Goal: Task Accomplishment & Management: Complete application form

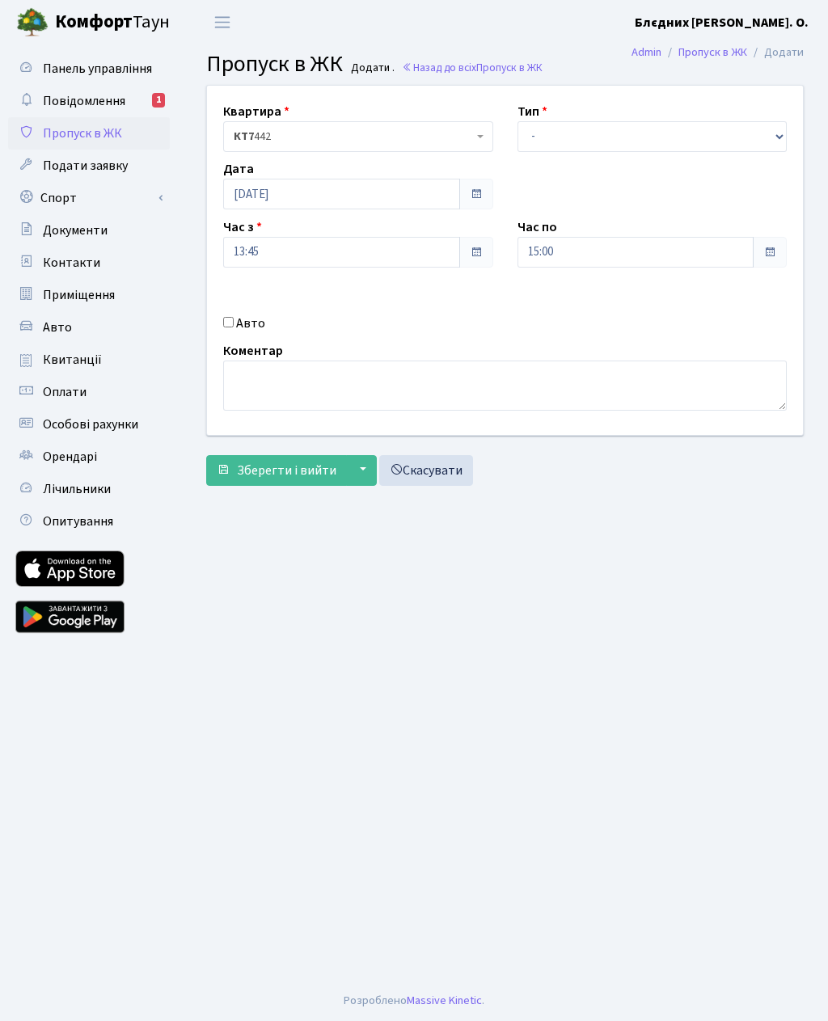
click at [242, 324] on label "Авто" at bounding box center [250, 323] width 29 height 19
click at [234, 324] on input "Авто" at bounding box center [228, 322] width 11 height 11
checkbox input "true"
click at [579, 316] on input "text" at bounding box center [652, 309] width 270 height 31
type input "K"
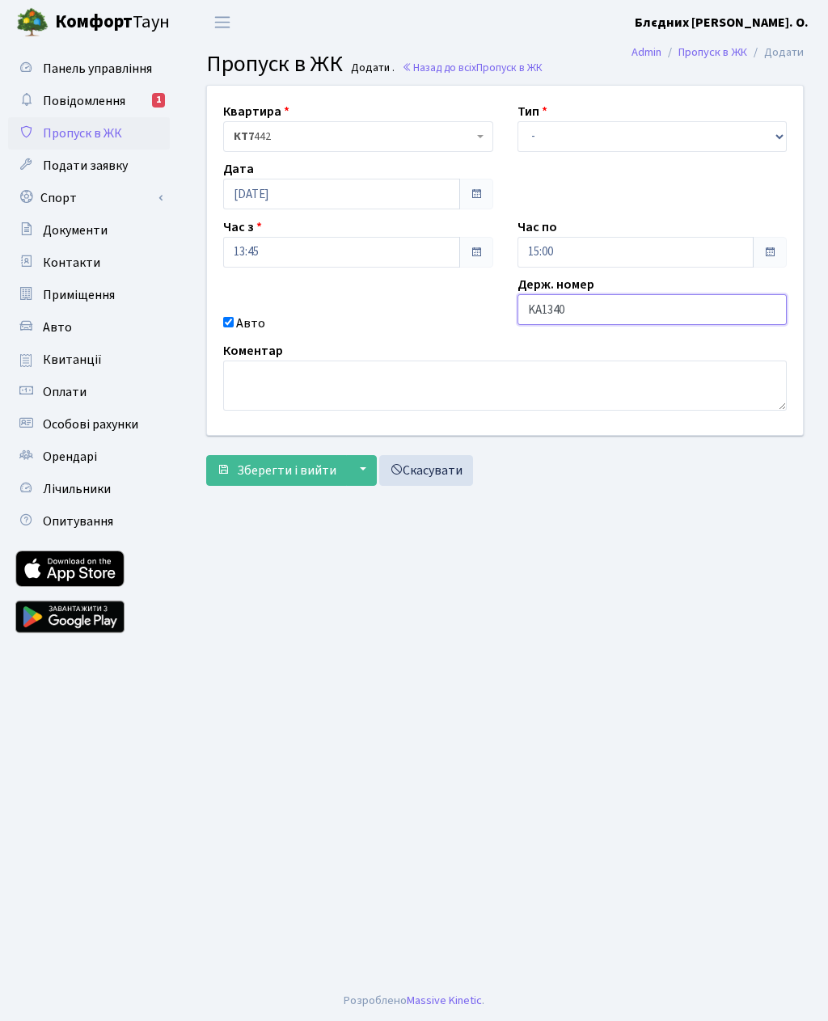
click at [602, 316] on input "KA1340" at bounding box center [652, 309] width 270 height 31
type input "KA1340TO"
click at [329, 249] on input "13:45" at bounding box center [341, 252] width 237 height 31
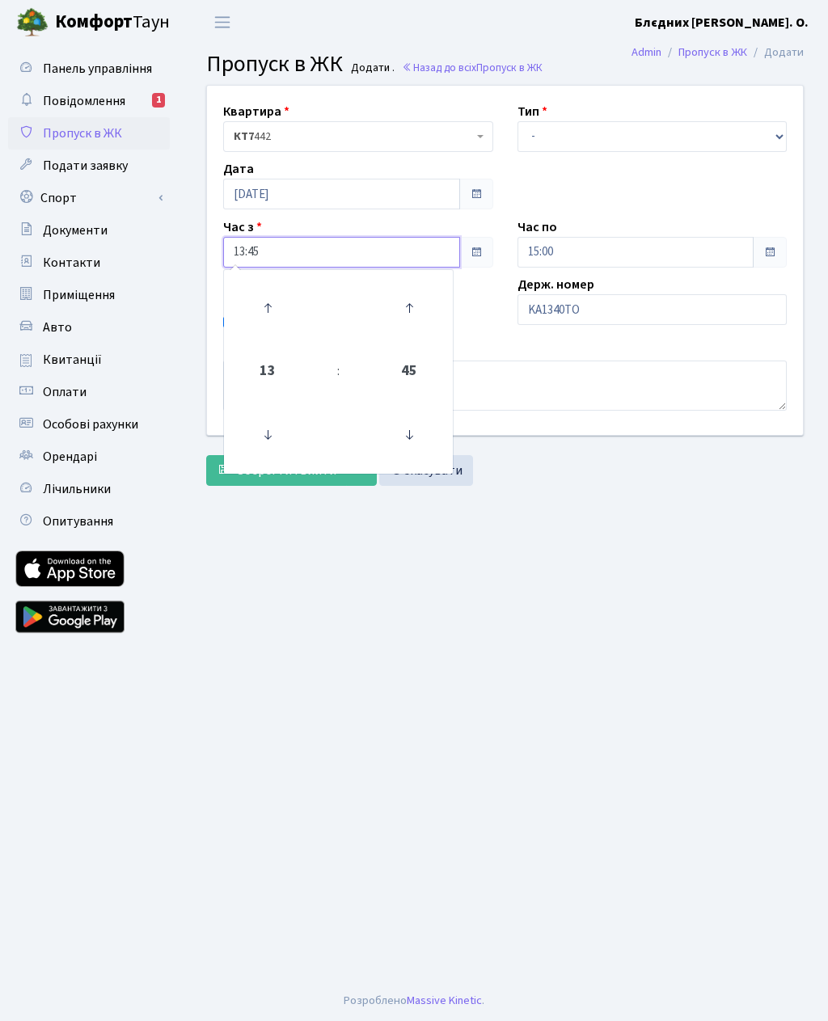
click at [268, 446] on icon at bounding box center [268, 435] width 44 height 44
type input "12:45"
click at [686, 255] on input "15:00" at bounding box center [635, 252] width 237 height 31
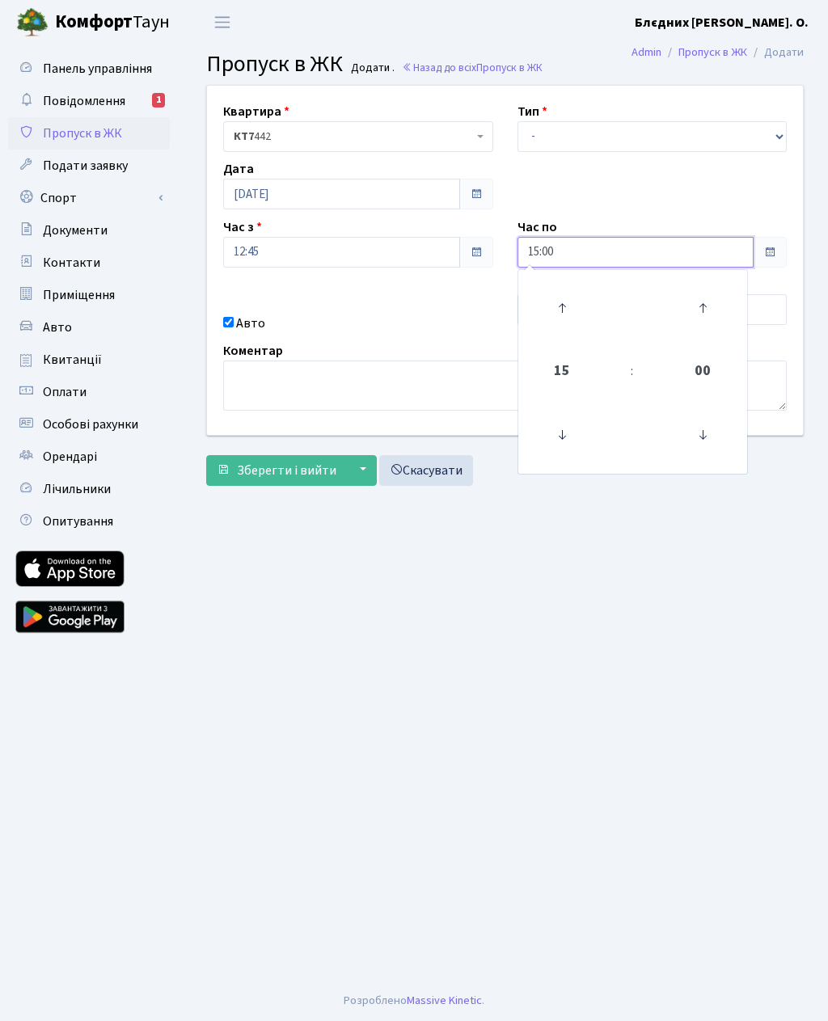
click at [565, 315] on icon at bounding box center [562, 308] width 44 height 44
type input "16:00"
click at [597, 142] on select "- Доставка Таксі Гості Сервіс" at bounding box center [652, 136] width 270 height 31
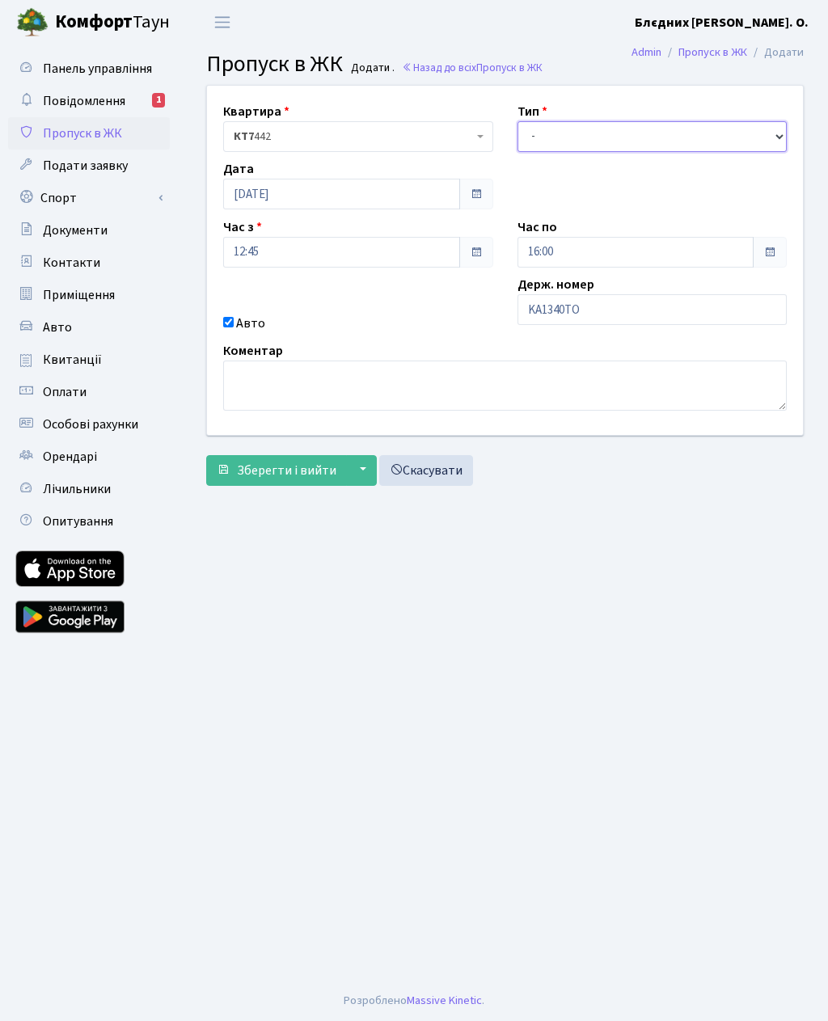
select select "3"
click at [278, 475] on span "Зберегти і вийти" at bounding box center [286, 471] width 99 height 18
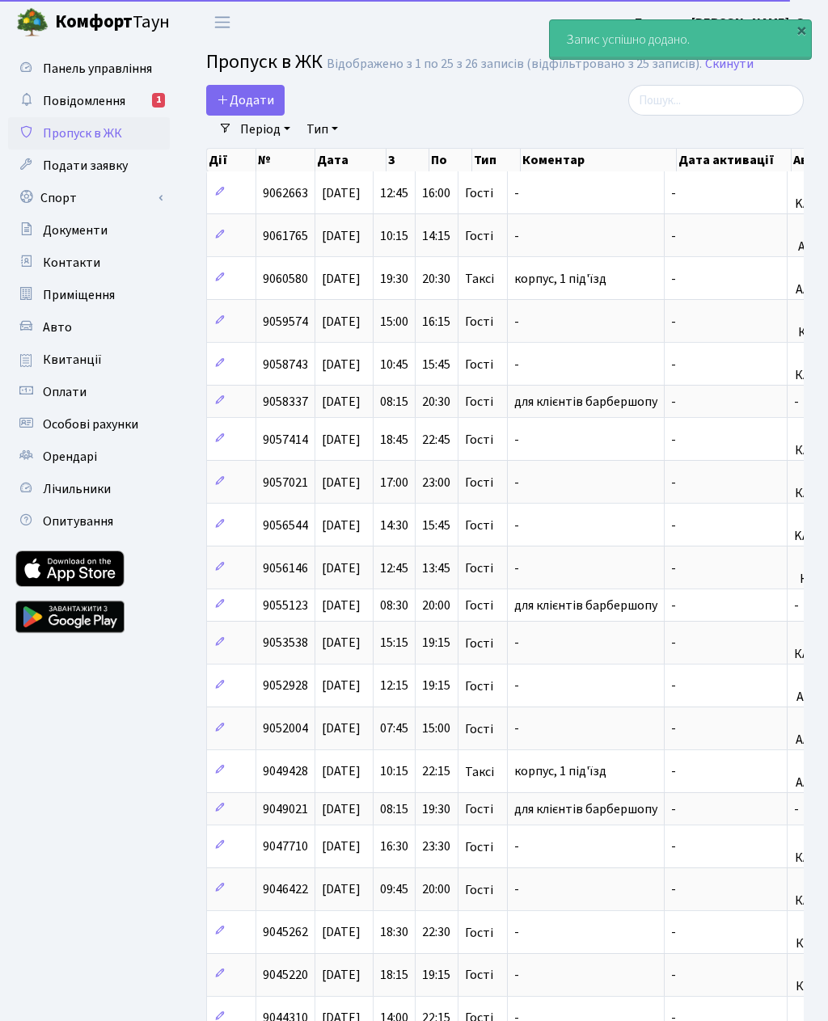
select select "25"
